Goal: Information Seeking & Learning: Learn about a topic

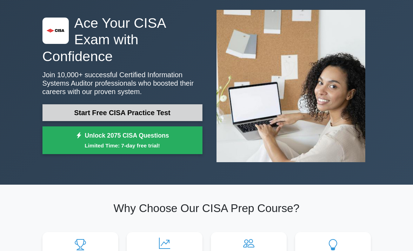
click at [189, 104] on link "Start Free CISA Practice Test" at bounding box center [122, 112] width 160 height 17
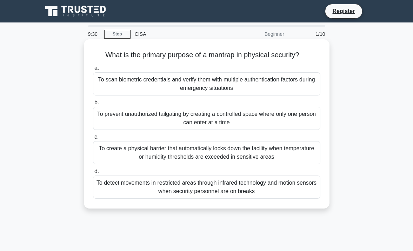
click at [232, 156] on div "To create a physical barrier that automatically locks down the facility when te…" at bounding box center [206, 152] width 227 height 23
click at [93, 139] on input "c. To create a physical barrier that automatically locks down the facility when…" at bounding box center [93, 137] width 0 height 5
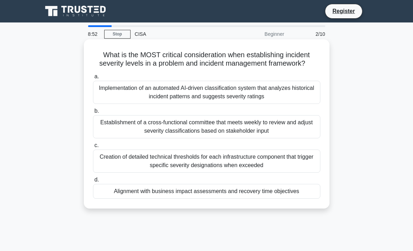
click at [256, 96] on div "Implementation of an automated AI-driven classification system that analyzes hi…" at bounding box center [206, 92] width 227 height 23
click at [93, 79] on input "a. Implementation of an automated AI-driven classification system that analyzes…" at bounding box center [93, 76] width 0 height 5
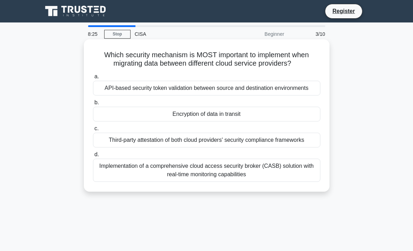
click at [232, 141] on div "Third-party attestation of both cloud providers' security compliance frameworks" at bounding box center [206, 139] width 227 height 15
click at [93, 131] on input "c. Third-party attestation of both cloud providers' security compliance framewo…" at bounding box center [93, 128] width 0 height 5
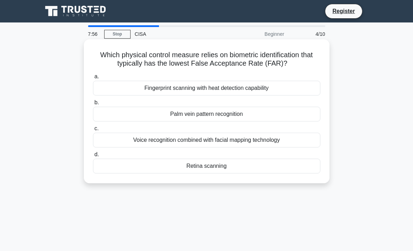
click at [220, 166] on div "Retina scanning" at bounding box center [206, 165] width 227 height 15
click at [93, 157] on input "d. Retina scanning" at bounding box center [93, 154] width 0 height 5
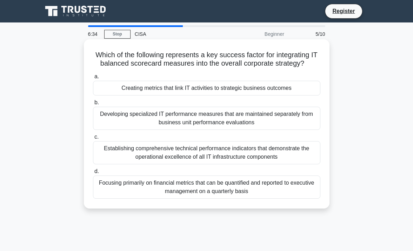
click at [226, 152] on div "Establishing comprehensive technical performance indicators that demonstrate th…" at bounding box center [206, 152] width 227 height 23
click at [93, 139] on input "c. Establishing comprehensive technical performance indicators that demonstrate…" at bounding box center [93, 137] width 0 height 5
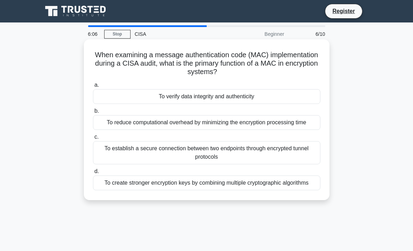
click at [257, 150] on div "To establish a secure connection between two endpoints through encrypted tunnel…" at bounding box center [206, 152] width 227 height 23
click at [93, 139] on input "c. To establish a secure connection between two endpoints through encrypted tun…" at bounding box center [93, 137] width 0 height 5
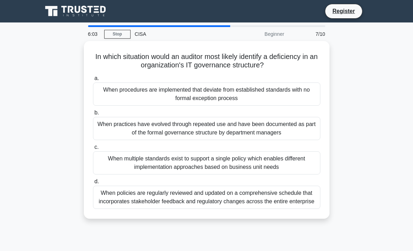
drag, startPoint x: 257, startPoint y: 150, endPoint x: 60, endPoint y: 77, distance: 209.5
click at [60, 77] on div "In which situation would an auditor most likely identify a deficiency in an org…" at bounding box center [206, 134] width 336 height 186
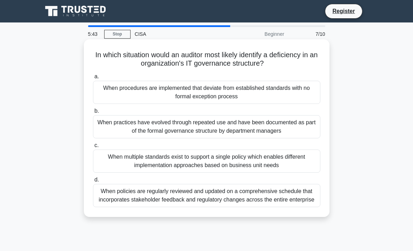
click at [270, 96] on div "When procedures are implemented that deviate from established standards with no…" at bounding box center [206, 92] width 227 height 23
click at [93, 79] on input "a. When procedures are implemented that deviate from established standards with…" at bounding box center [93, 76] width 0 height 5
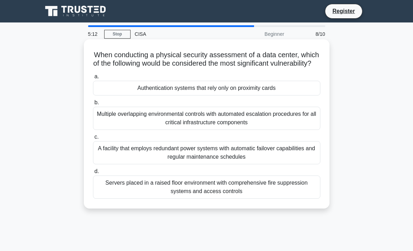
drag, startPoint x: 308, startPoint y: 166, endPoint x: 286, endPoint y: 168, distance: 22.5
click at [286, 164] on div "A facility that employs redundant power systems with automatic failover capabil…" at bounding box center [206, 152] width 227 height 23
click at [93, 139] on input "c. A facility that employs redundant power systems with automatic failover capa…" at bounding box center [93, 137] width 0 height 5
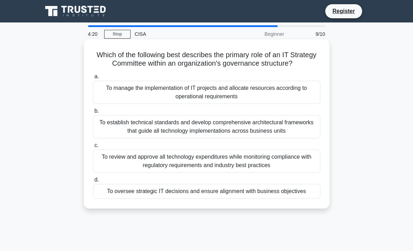
click at [306, 160] on div "To review and approve all technology expenditures while monitoring compliance w…" at bounding box center [206, 160] width 227 height 23
click at [93, 148] on input "c. To review and approve all technology expenditures while monitoring complianc…" at bounding box center [93, 145] width 0 height 5
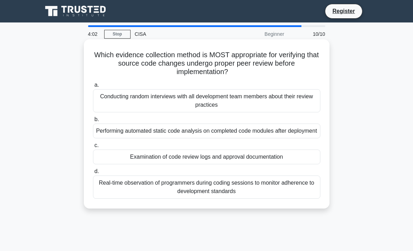
drag, startPoint x: 142, startPoint y: 72, endPoint x: 109, endPoint y: 72, distance: 33.0
click at [109, 72] on h5 "Which evidence collection method is MOST appropriate for verifying that source …" at bounding box center [206, 63] width 229 height 26
click at [272, 164] on div "Examination of code review logs and approval documentation" at bounding box center [206, 156] width 227 height 15
click at [273, 164] on div "Examination of code review logs and approval documentation" at bounding box center [206, 156] width 227 height 15
click at [93, 148] on input "c. Examination of code review logs and approval documentation" at bounding box center [93, 145] width 0 height 5
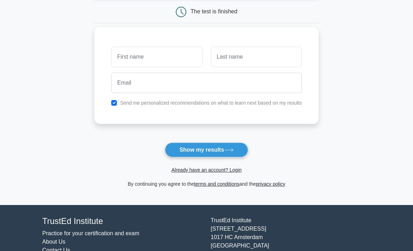
scroll to position [35, 0]
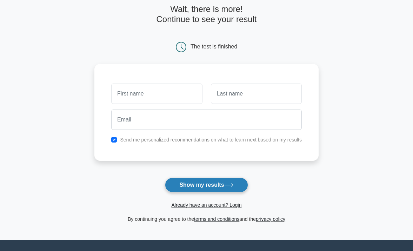
click at [197, 184] on button "Show my results" at bounding box center [206, 184] width 83 height 15
